Goal: Transaction & Acquisition: Purchase product/service

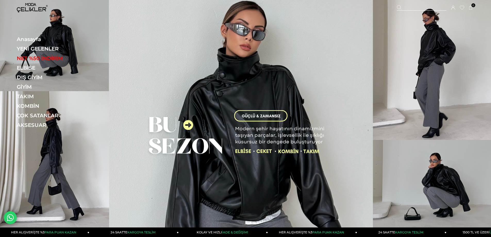
click at [45, 58] on link "NET %50 İNDİRİM" at bounding box center [52, 58] width 71 height 6
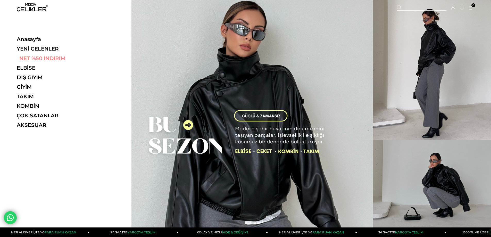
click at [41, 57] on link "NET %50 İNDİRİM" at bounding box center [52, 58] width 71 height 6
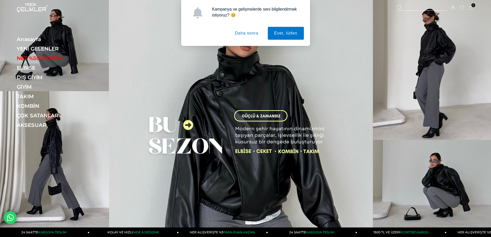
drag, startPoint x: 249, startPoint y: 36, endPoint x: 243, endPoint y: 36, distance: 5.7
click at [249, 36] on button "Daha sonra" at bounding box center [246, 33] width 36 height 13
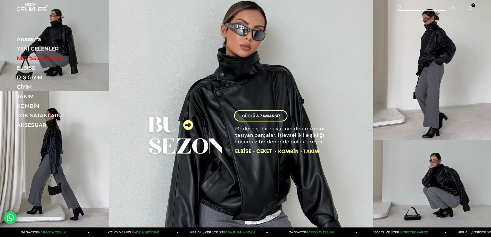
click at [408, 9] on div at bounding box center [421, 7] width 49 height 5
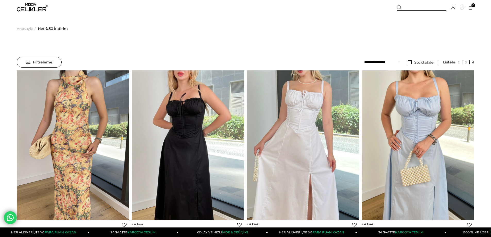
click at [404, 8] on div at bounding box center [421, 7] width 49 height 5
type input "*****"
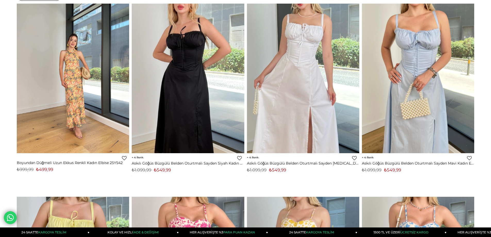
scroll to position [77, 0]
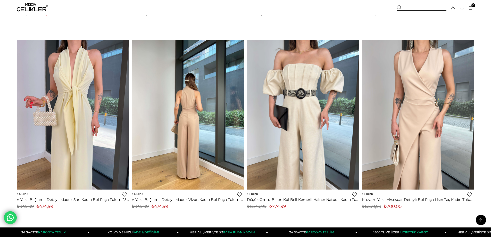
scroll to position [850, 0]
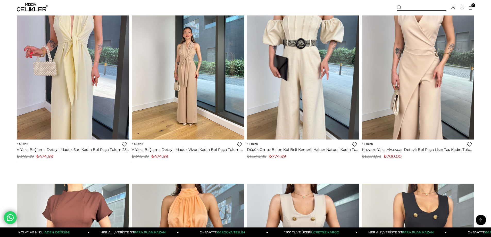
click at [190, 97] on img at bounding box center [188, 65] width 112 height 150
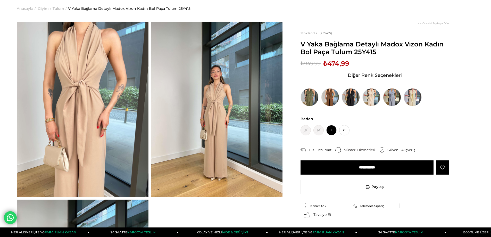
scroll to position [26, 0]
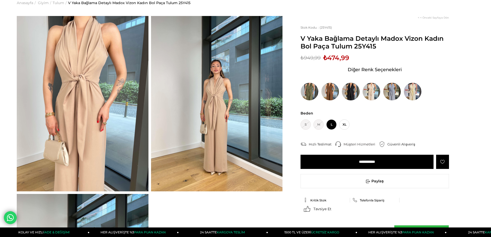
click at [350, 93] on img at bounding box center [350, 91] width 18 height 18
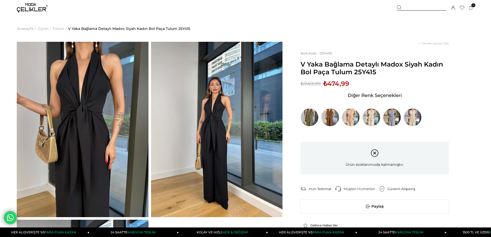
click at [335, 118] on img at bounding box center [330, 117] width 18 height 18
click at [330, 117] on img at bounding box center [330, 117] width 18 height 18
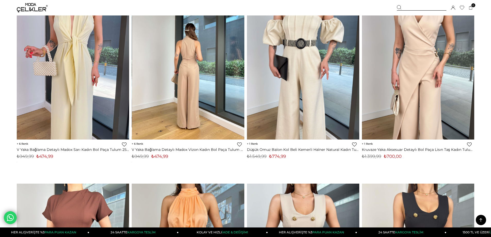
scroll to position [788, 0]
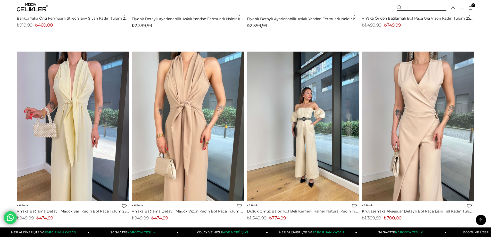
click at [314, 107] on img at bounding box center [303, 126] width 112 height 150
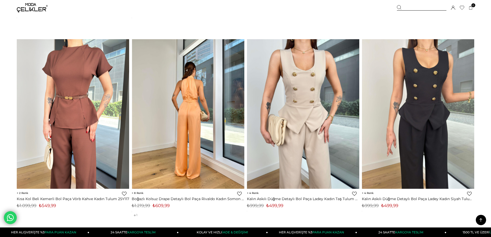
scroll to position [1020, 0]
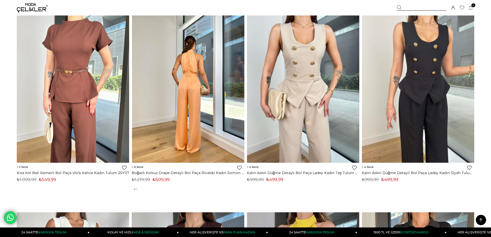
click at [210, 102] on img at bounding box center [188, 88] width 112 height 150
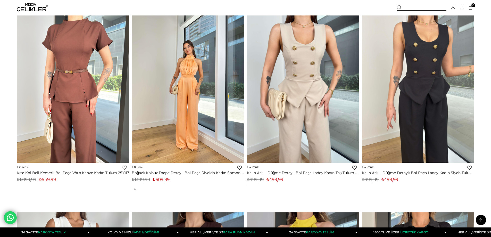
click at [187, 101] on img at bounding box center [188, 88] width 112 height 150
click at [190, 125] on img at bounding box center [188, 88] width 112 height 150
